Goal: Task Accomplishment & Management: Use online tool/utility

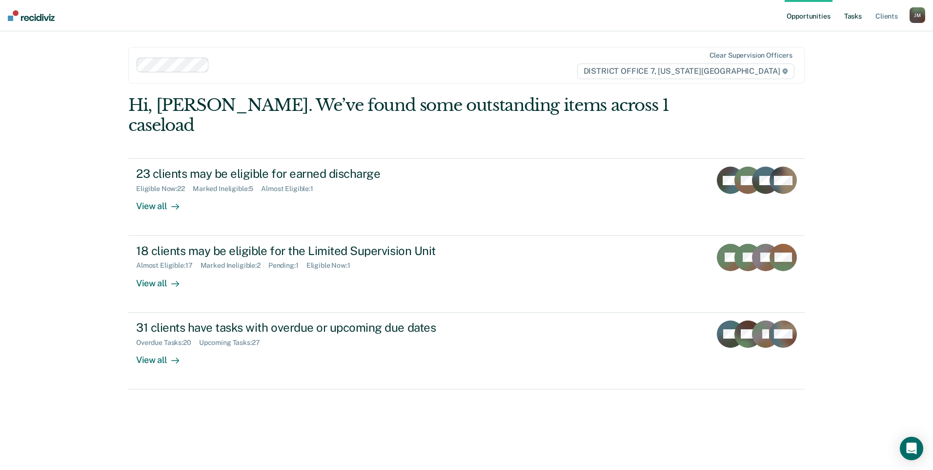
click at [849, 18] on link "Tasks" at bounding box center [852, 15] width 21 height 31
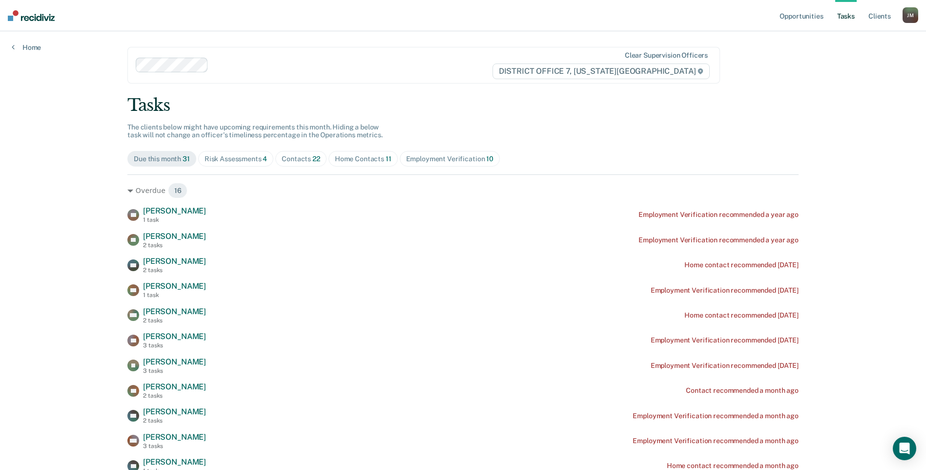
click at [349, 158] on div "Home Contacts 11" at bounding box center [363, 159] width 57 height 8
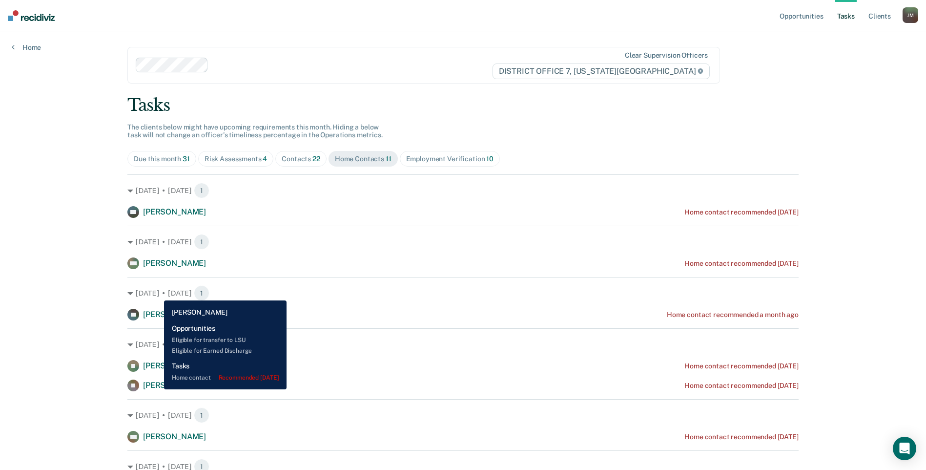
click at [157, 389] on span "[PERSON_NAME]" at bounding box center [174, 384] width 63 height 9
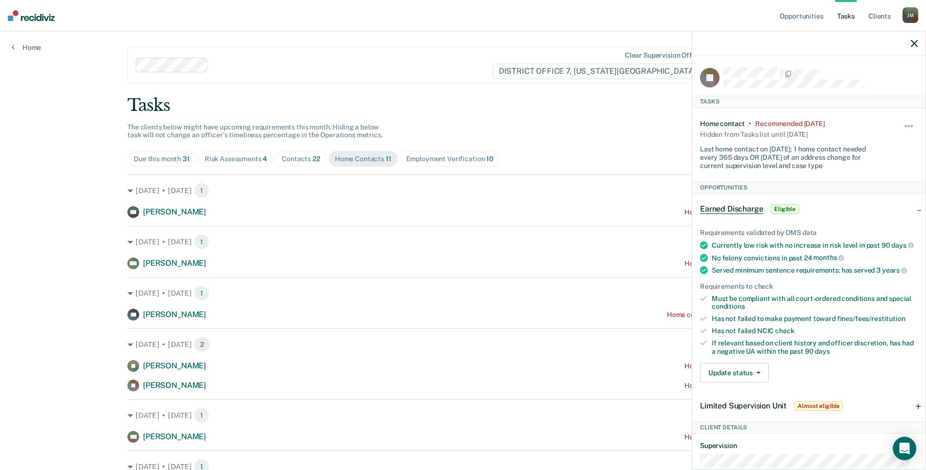
click at [294, 155] on div "Contacts 22" at bounding box center [301, 159] width 39 height 8
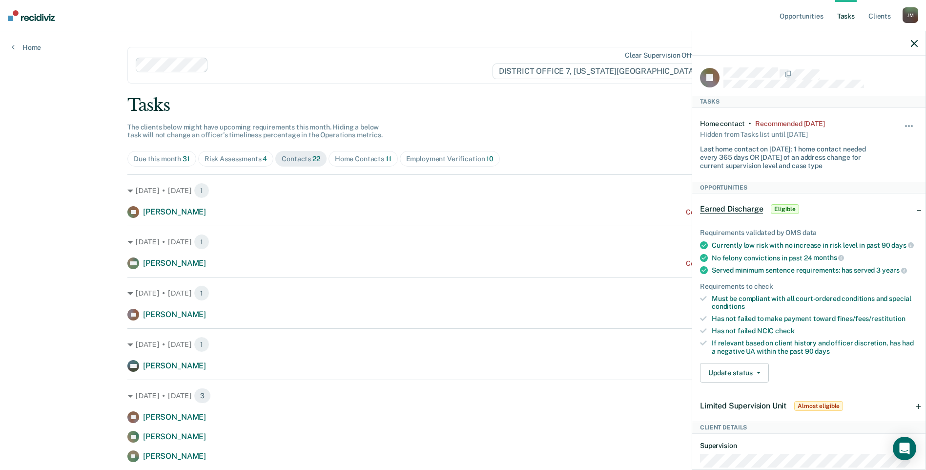
click at [909, 41] on div at bounding box center [808, 43] width 233 height 24
click at [915, 42] on icon "button" at bounding box center [914, 43] width 7 height 7
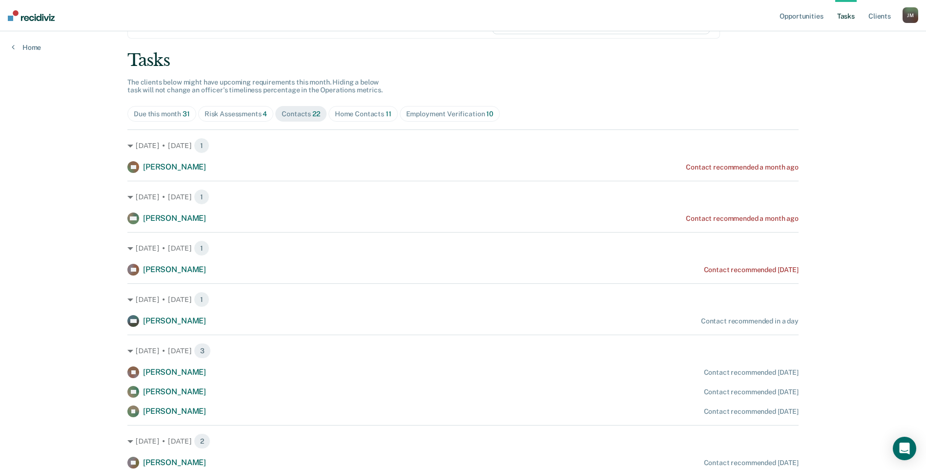
scroll to position [98, 0]
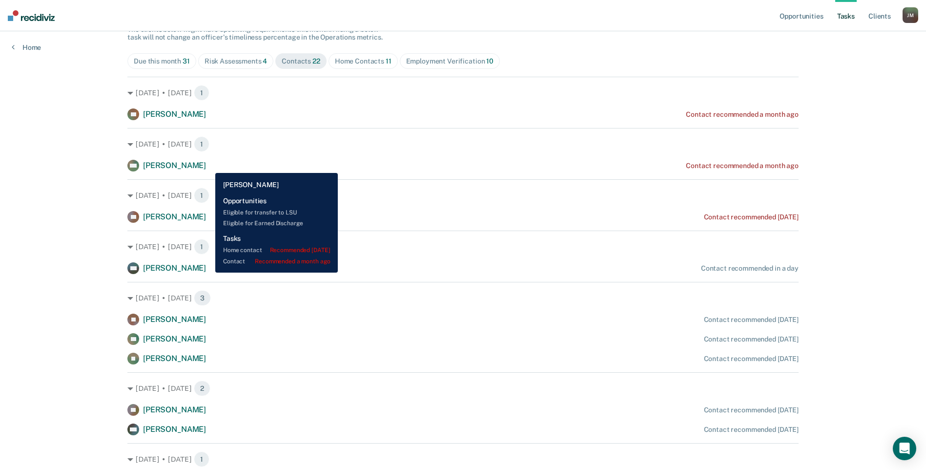
click at [206, 165] on span "[PERSON_NAME]" at bounding box center [174, 165] width 63 height 9
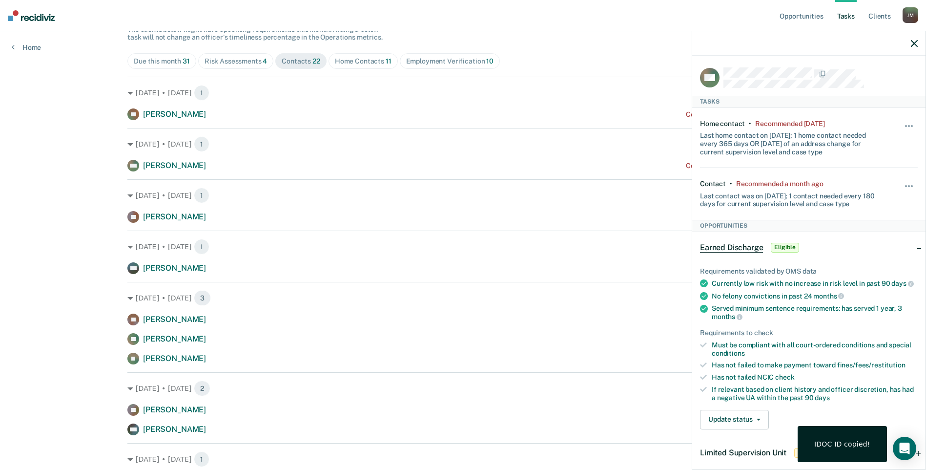
click at [64, 186] on div "Opportunities Tasks Client s [PERSON_NAME] Profile How it works Log Out Home Cl…" at bounding box center [463, 441] width 926 height 1079
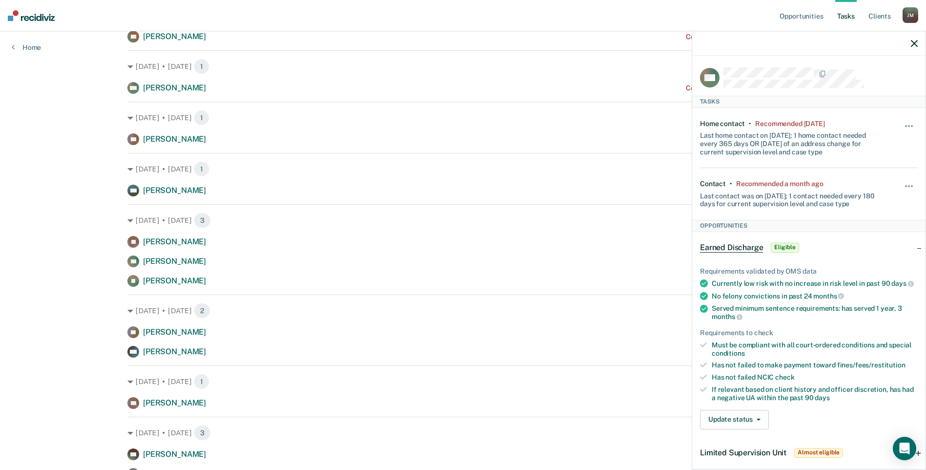
scroll to position [244, 0]
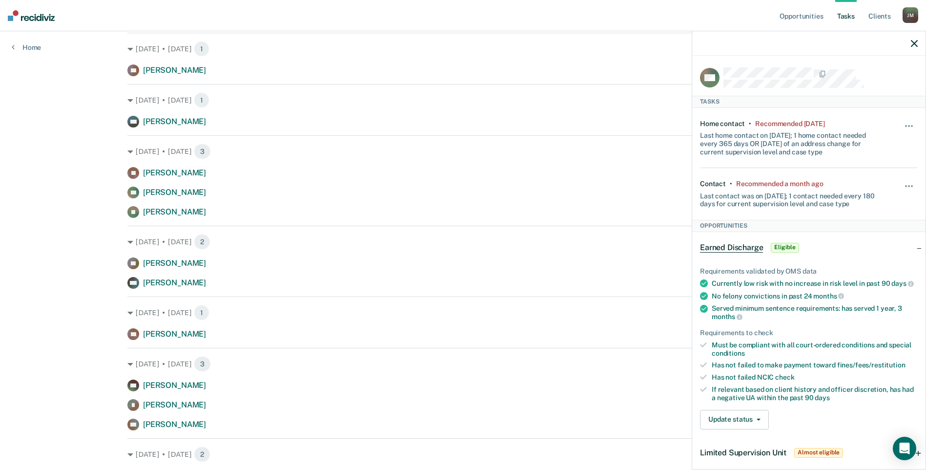
click at [913, 47] on icon "button" at bounding box center [914, 43] width 7 height 7
